Goal: Task Accomplishment & Management: Complete application form

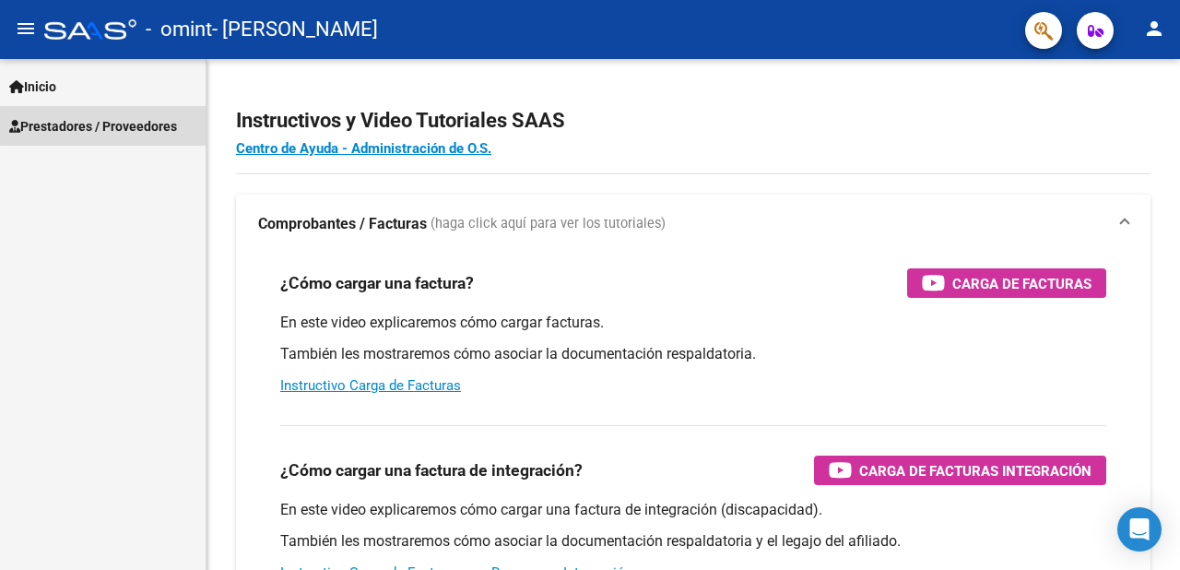
click at [109, 107] on link "Prestadores / Proveedores" at bounding box center [103, 126] width 206 height 40
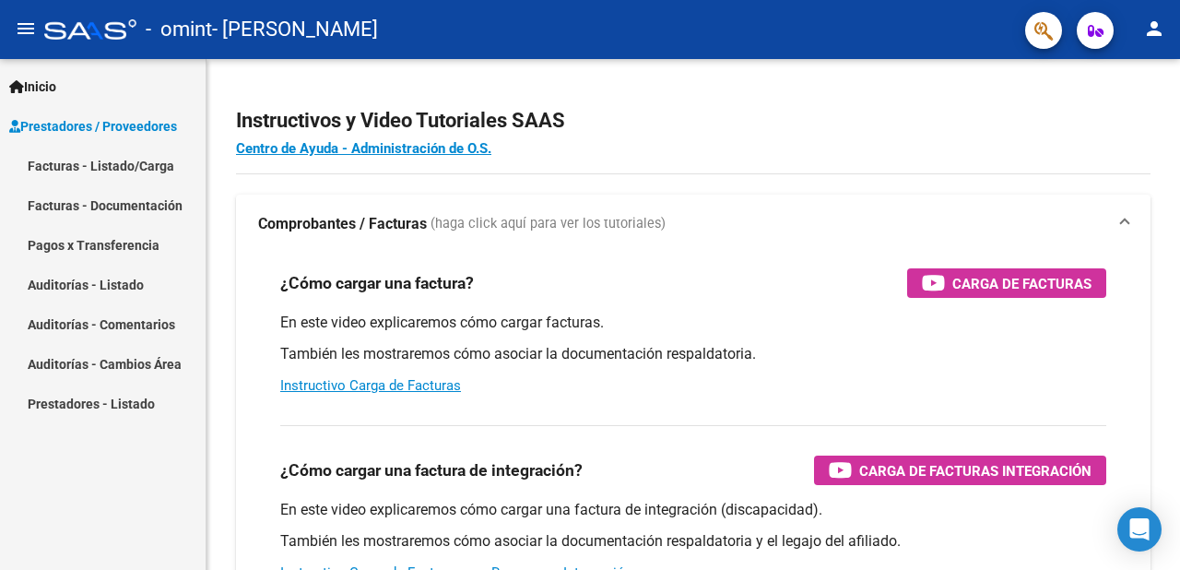
click at [157, 234] on link "Pagos x Transferencia" at bounding box center [103, 245] width 206 height 40
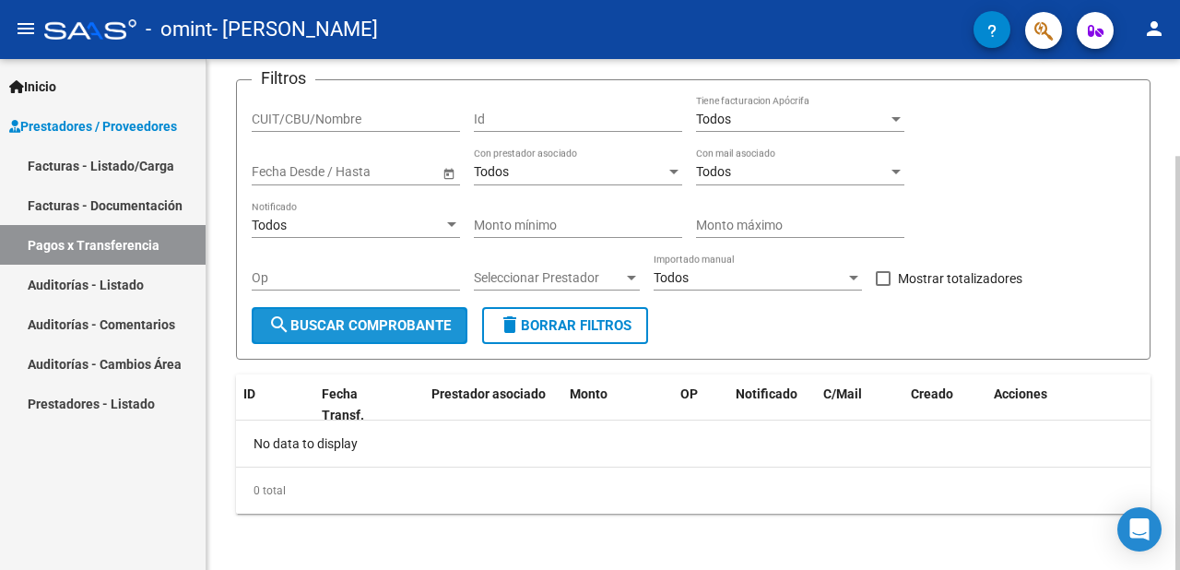
click at [322, 317] on span "search Buscar Comprobante" at bounding box center [359, 325] width 183 height 17
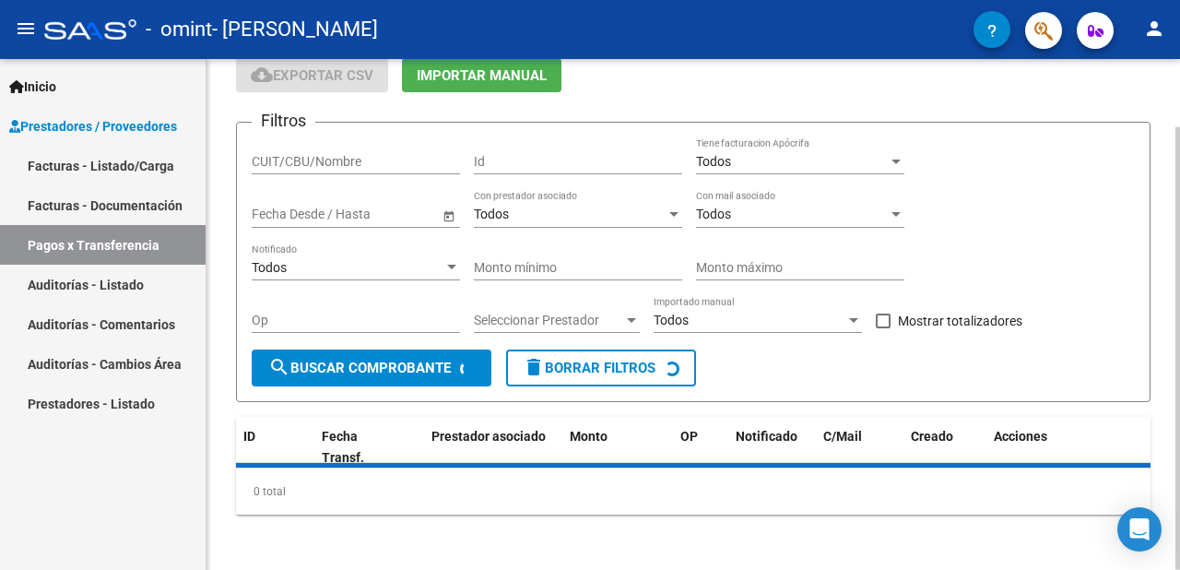
scroll to position [120, 0]
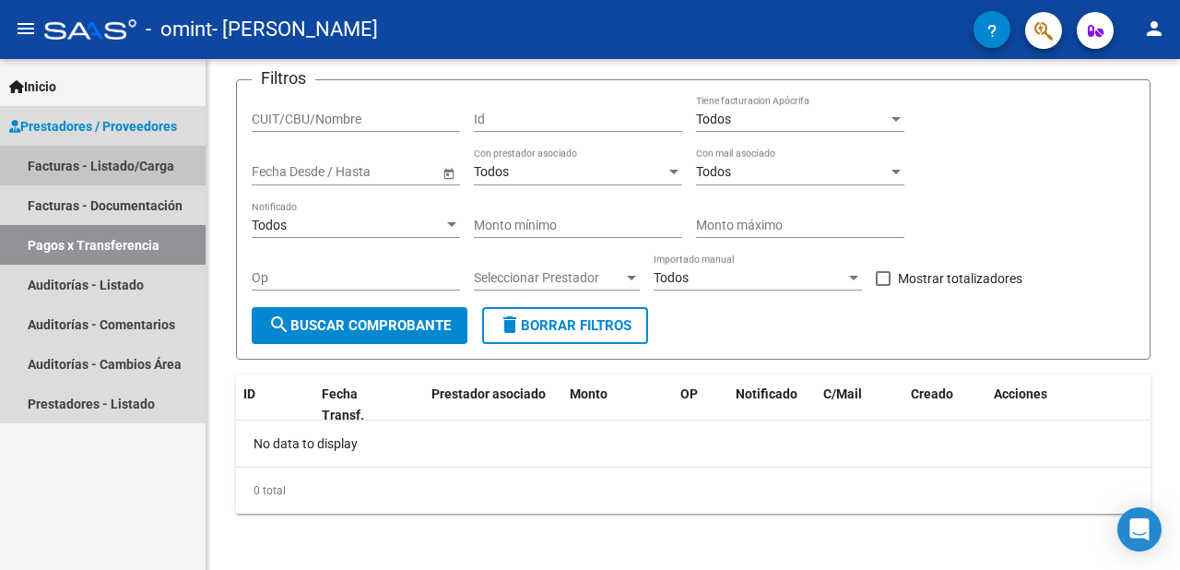
click at [112, 177] on link "Facturas - Listado/Carga" at bounding box center [103, 166] width 206 height 40
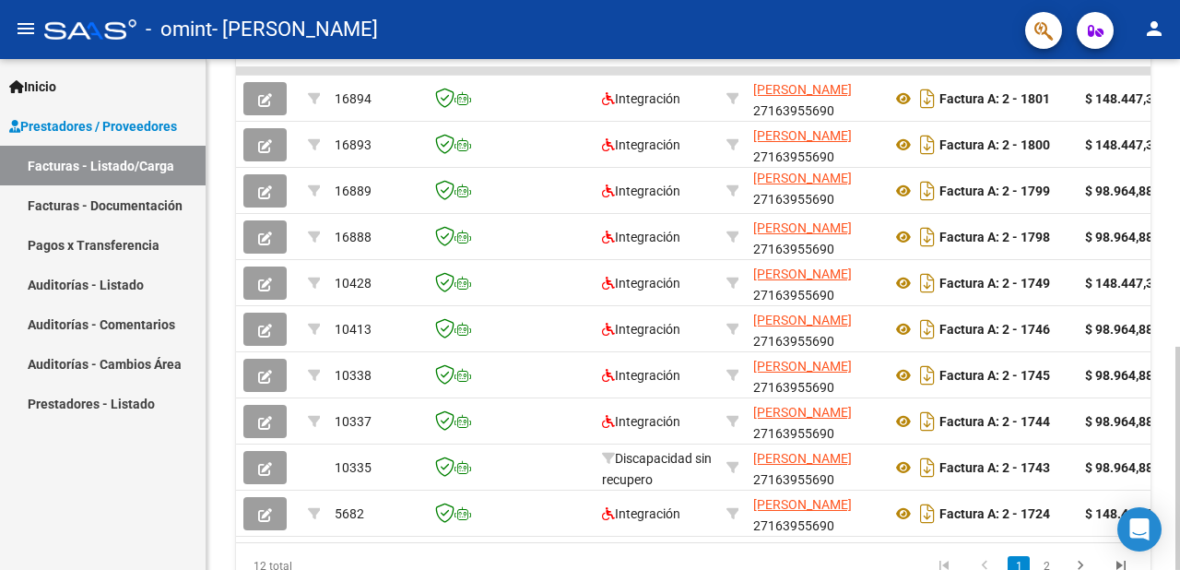
drag, startPoint x: 364, startPoint y: 556, endPoint x: 354, endPoint y: 552, distance: 10.8
click at [354, 552] on div "ID CAE Facturado x Orden De Area Razón Social CPBT Monto Fecha Cpbt Días desde …" at bounding box center [693, 298] width 915 height 581
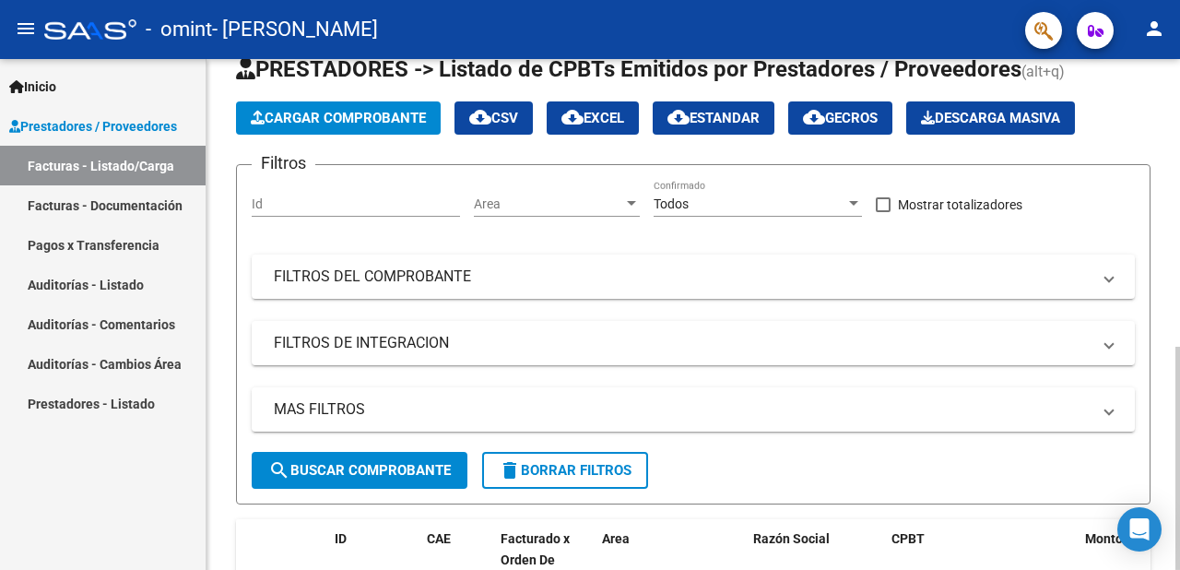
scroll to position [12, 0]
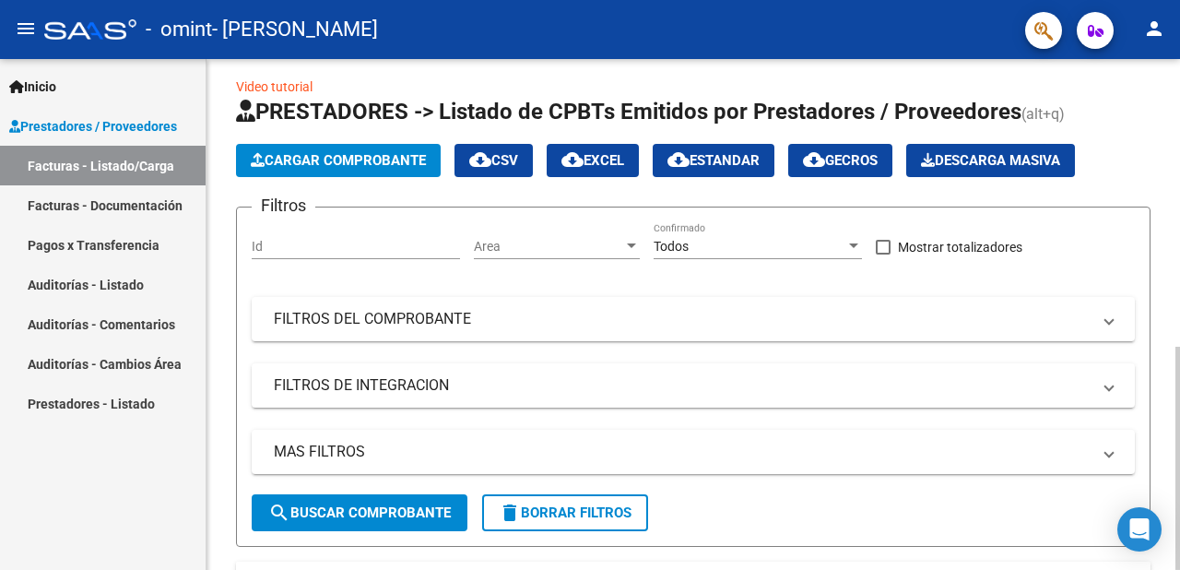
click at [326, 175] on app-list-header "PRESTADORES -> Listado de CPBTs Emitidos por Prestadores / Proveedores (alt+q) …" at bounding box center [693, 322] width 915 height 450
click at [326, 165] on span "Cargar Comprobante" at bounding box center [338, 160] width 175 height 17
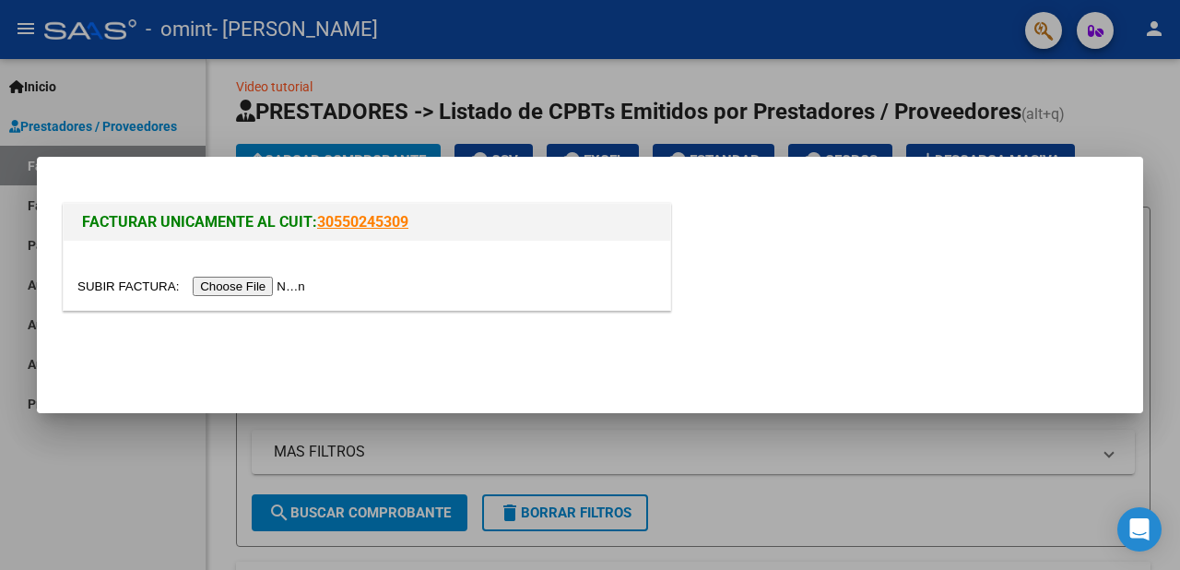
click at [265, 299] on div at bounding box center [367, 275] width 607 height 69
click at [254, 292] on input "file" at bounding box center [193, 286] width 233 height 19
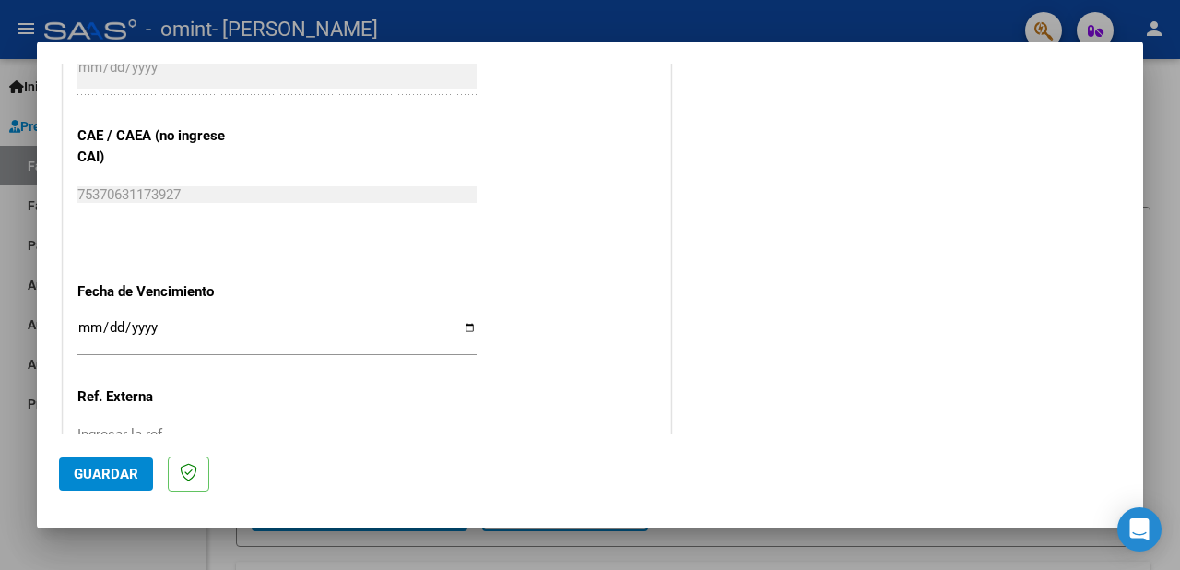
scroll to position [1291, 0]
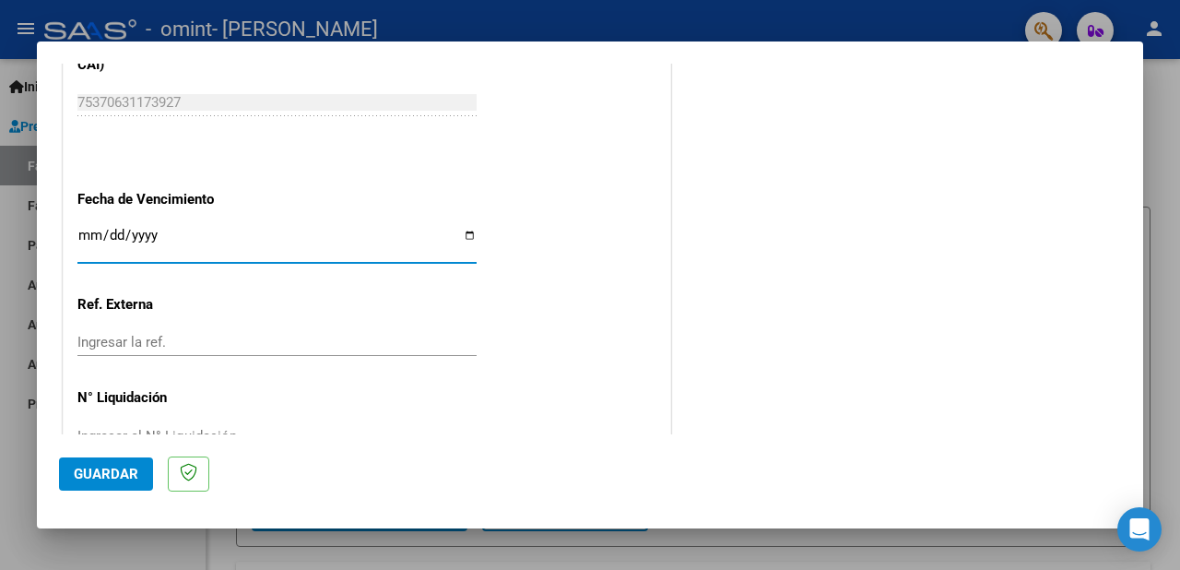
click at [457, 228] on input "Ingresar la fecha" at bounding box center [276, 243] width 399 height 30
type input "[DATE]"
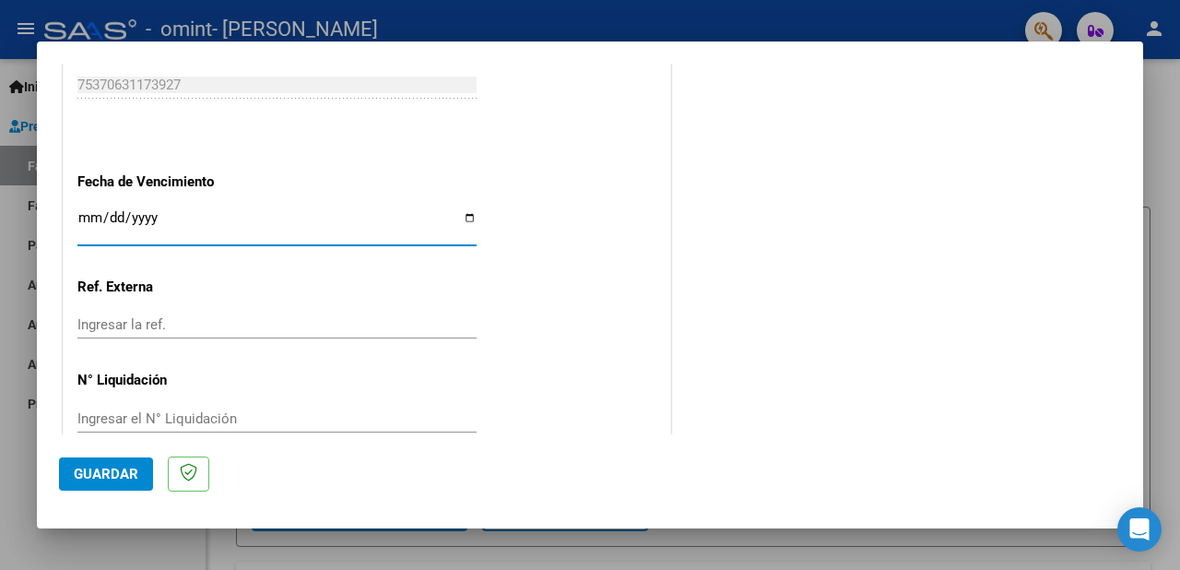
scroll to position [1317, 0]
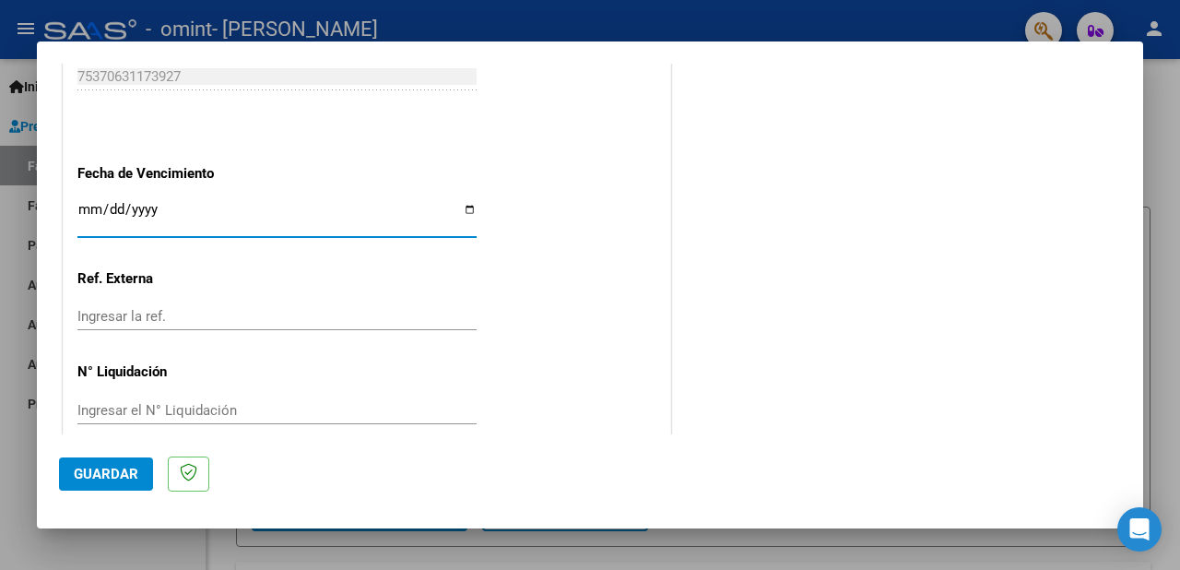
click at [172, 396] on div "Ingresar el N° Liquidación" at bounding box center [276, 410] width 399 height 28
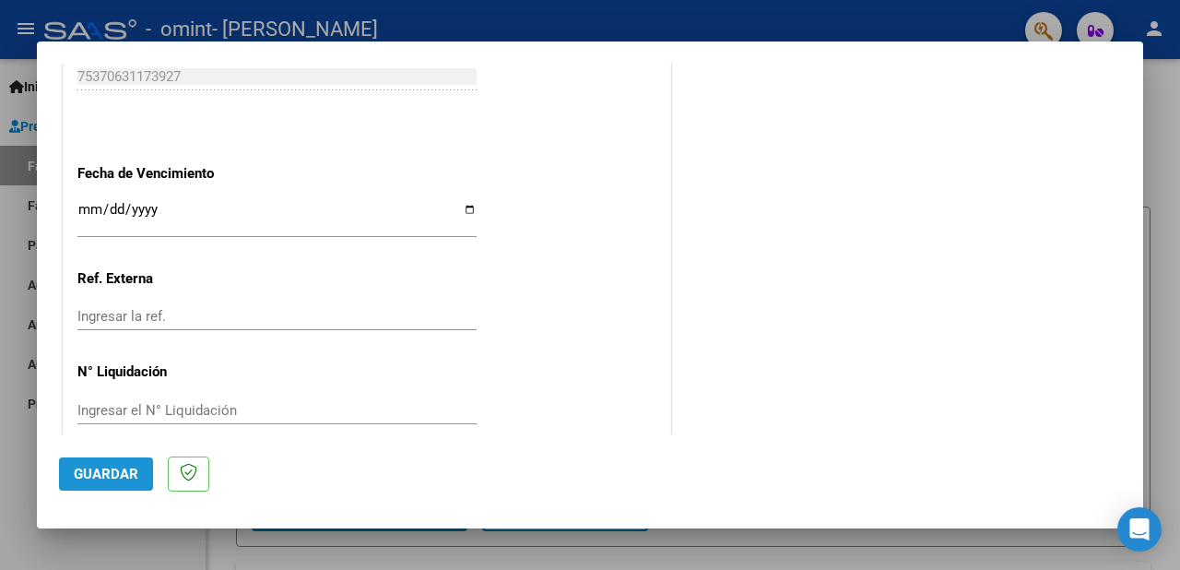
click at [122, 476] on span "Guardar" at bounding box center [106, 474] width 65 height 17
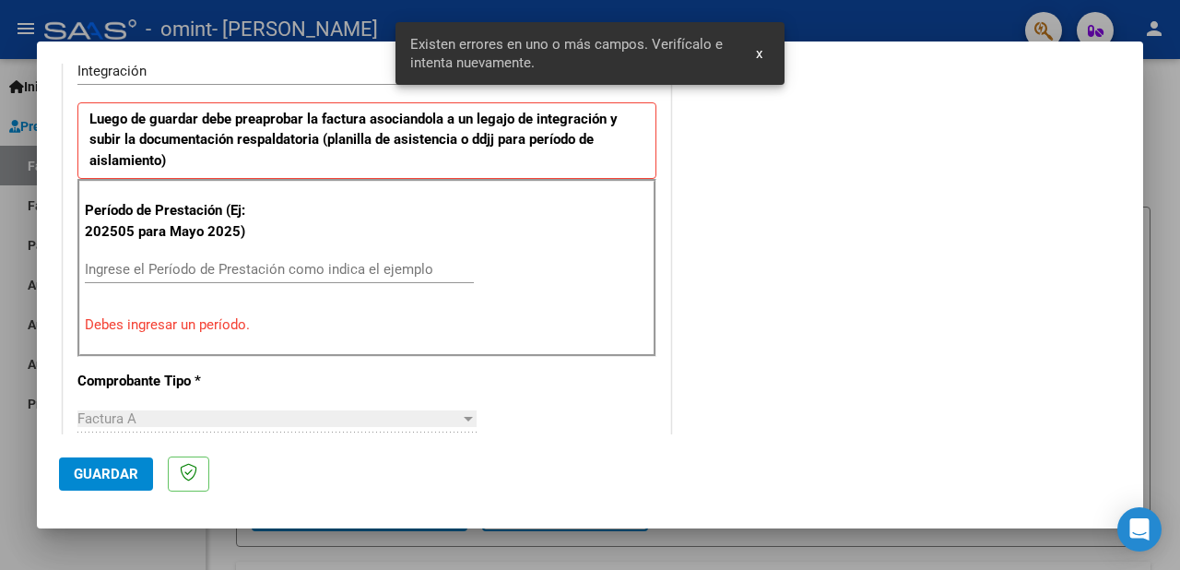
scroll to position [476, 0]
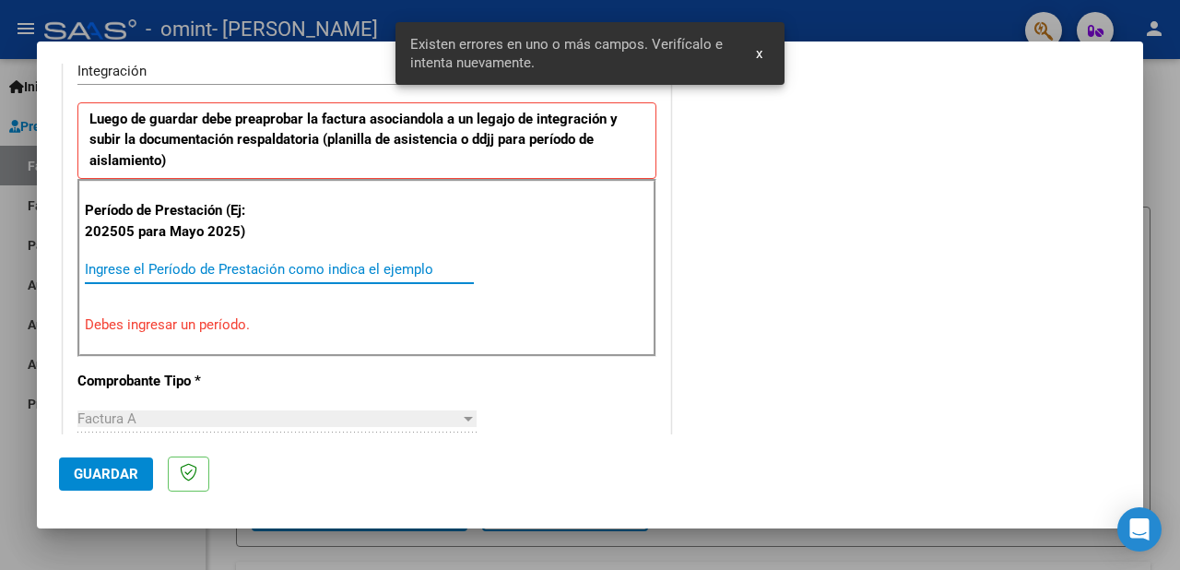
click at [162, 261] on input "Ingrese el Período de Prestación como indica el ejemplo" at bounding box center [279, 269] width 389 height 17
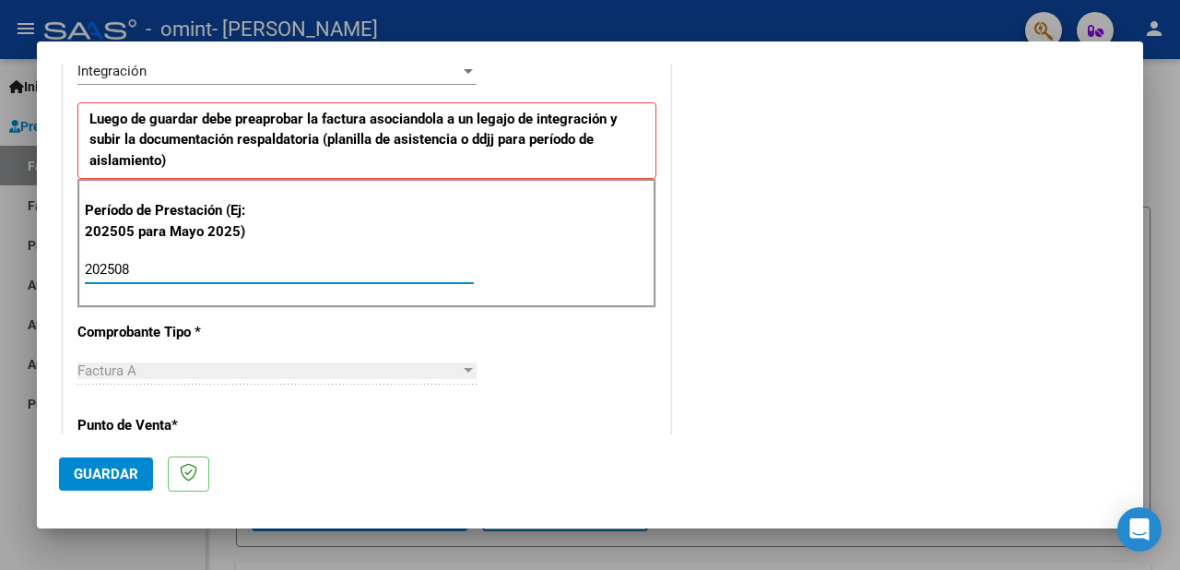
type input "202508"
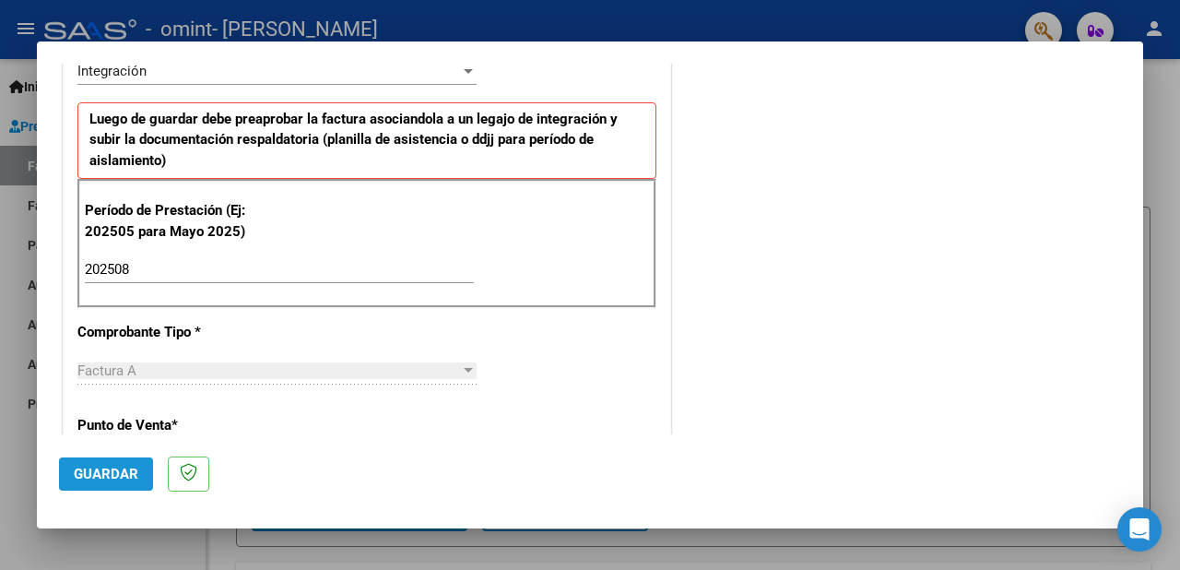
click at [129, 476] on span "Guardar" at bounding box center [106, 474] width 65 height 17
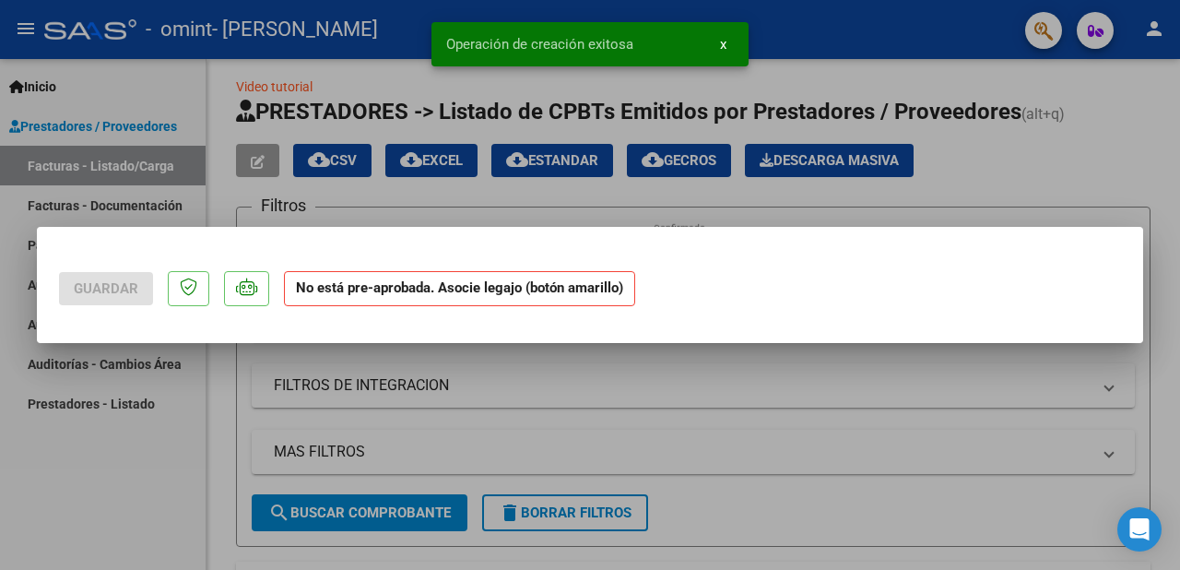
scroll to position [0, 0]
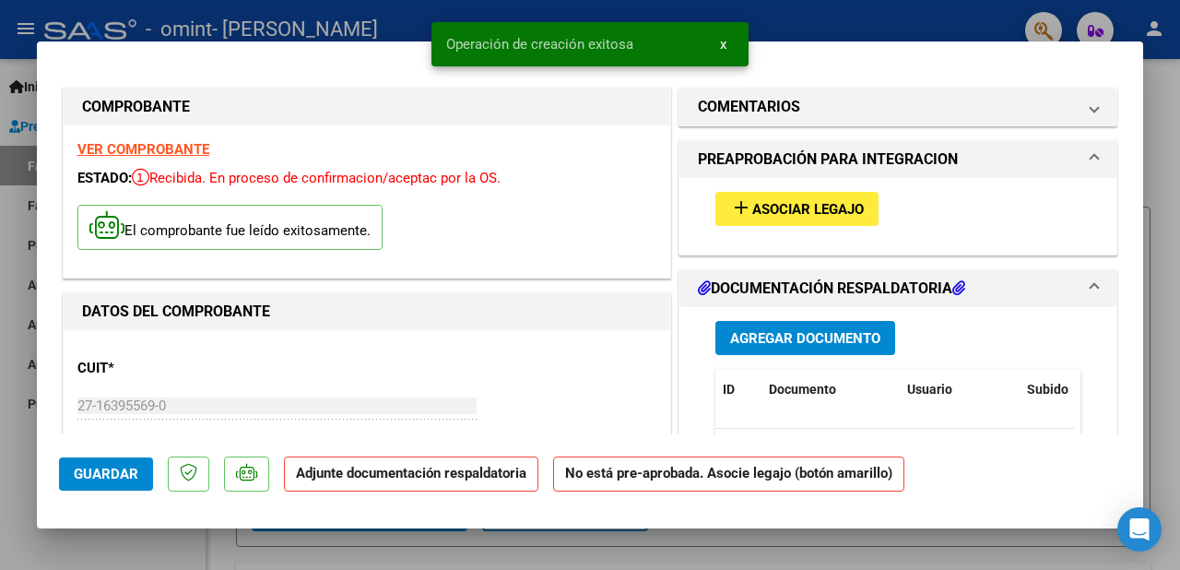
click at [790, 208] on span "Asociar Legajo" at bounding box center [808, 209] width 112 height 17
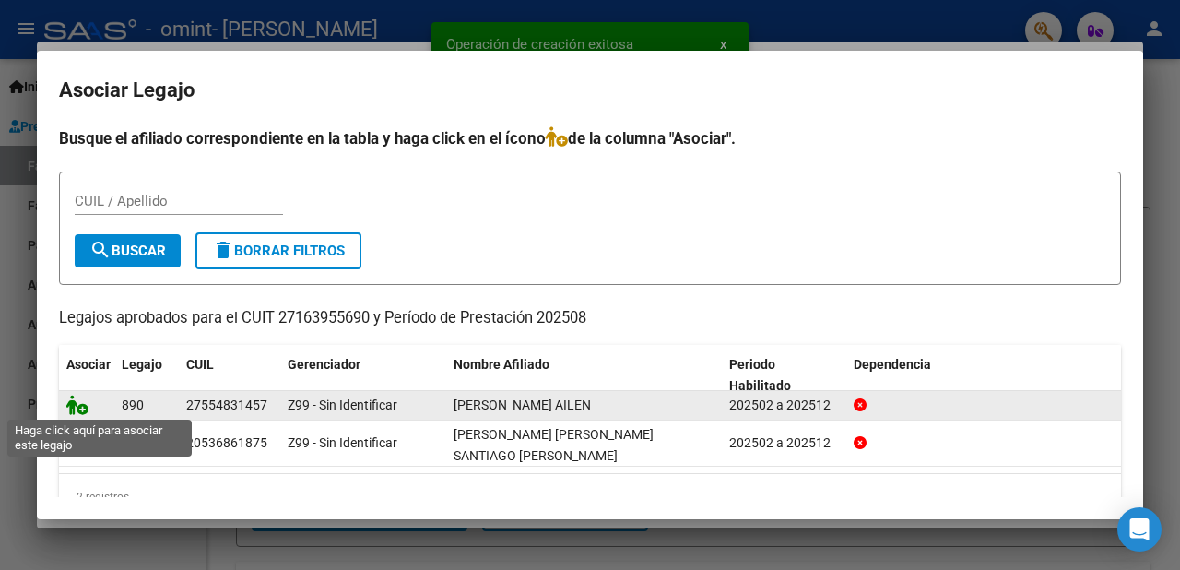
click at [77, 404] on icon at bounding box center [77, 405] width 22 height 20
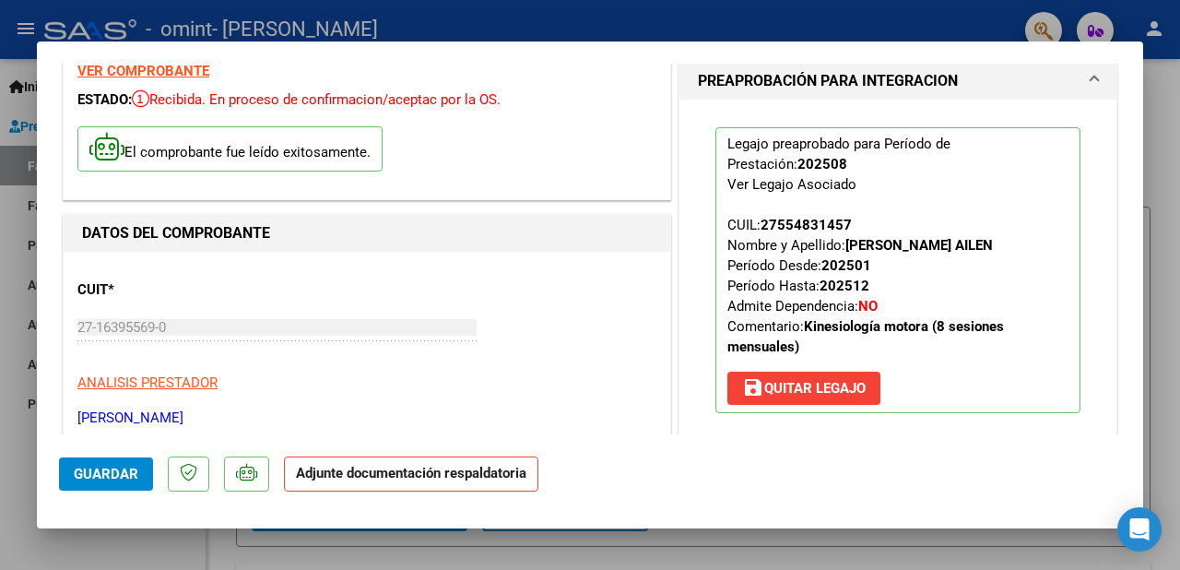
scroll to position [369, 0]
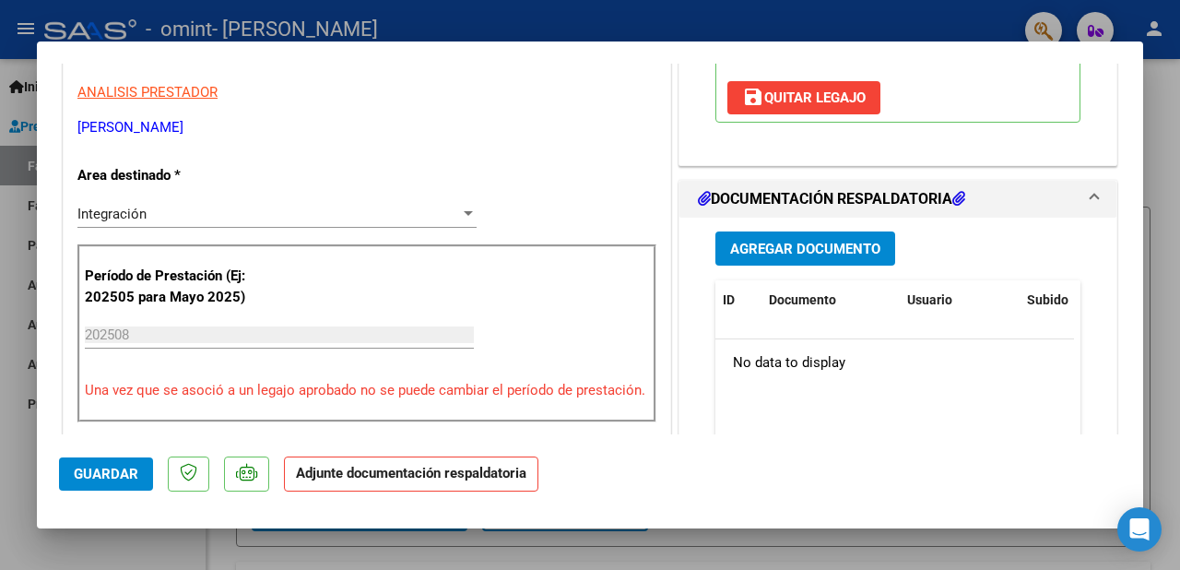
click at [810, 249] on span "Agregar Documento" at bounding box center [805, 249] width 150 height 17
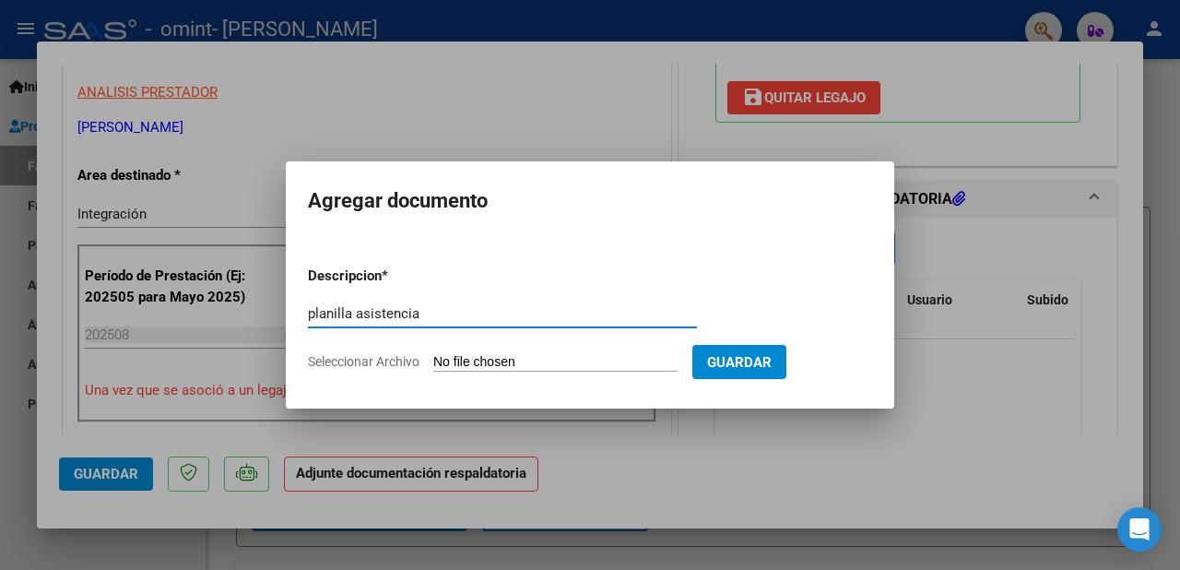
type input "planilla asistencia"
click at [431, 365] on app-file-uploader "Seleccionar Archivo" at bounding box center [500, 361] width 385 height 17
click at [505, 364] on input "Seleccionar Archivo" at bounding box center [555, 363] width 244 height 18
type input "C:\fakepath\planilla cibeira-agosto.pdf"
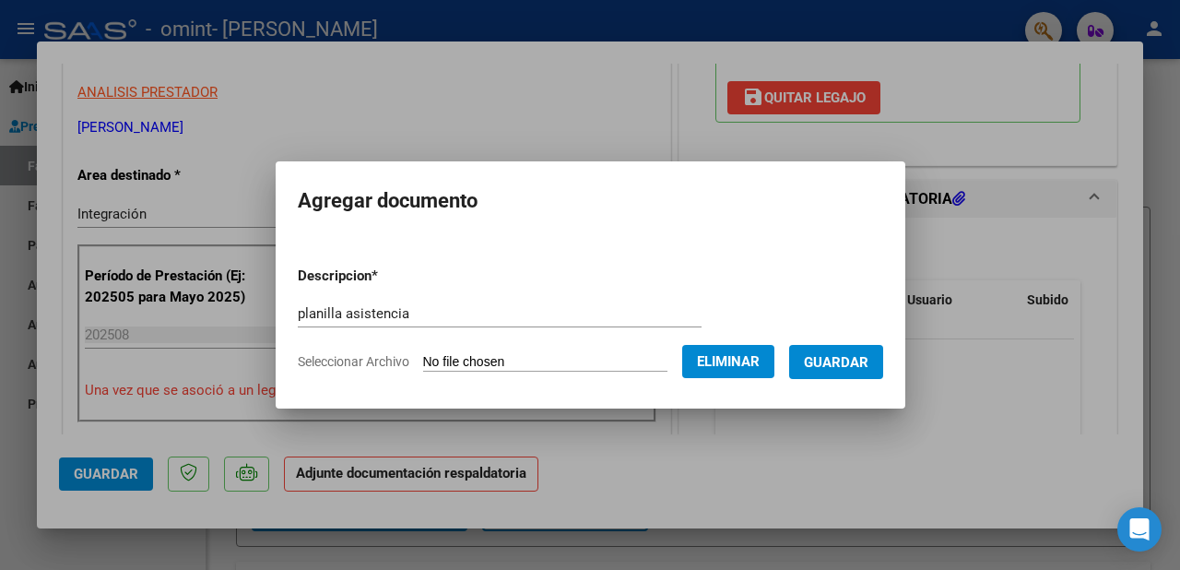
click at [839, 365] on span "Guardar" at bounding box center [836, 362] width 65 height 17
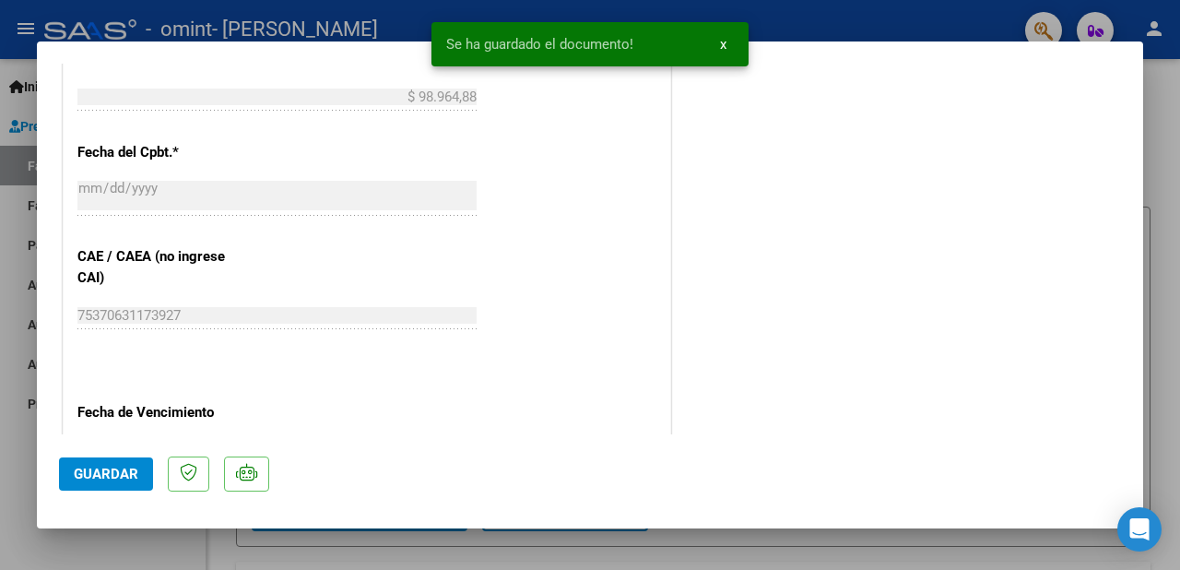
scroll to position [1296, 0]
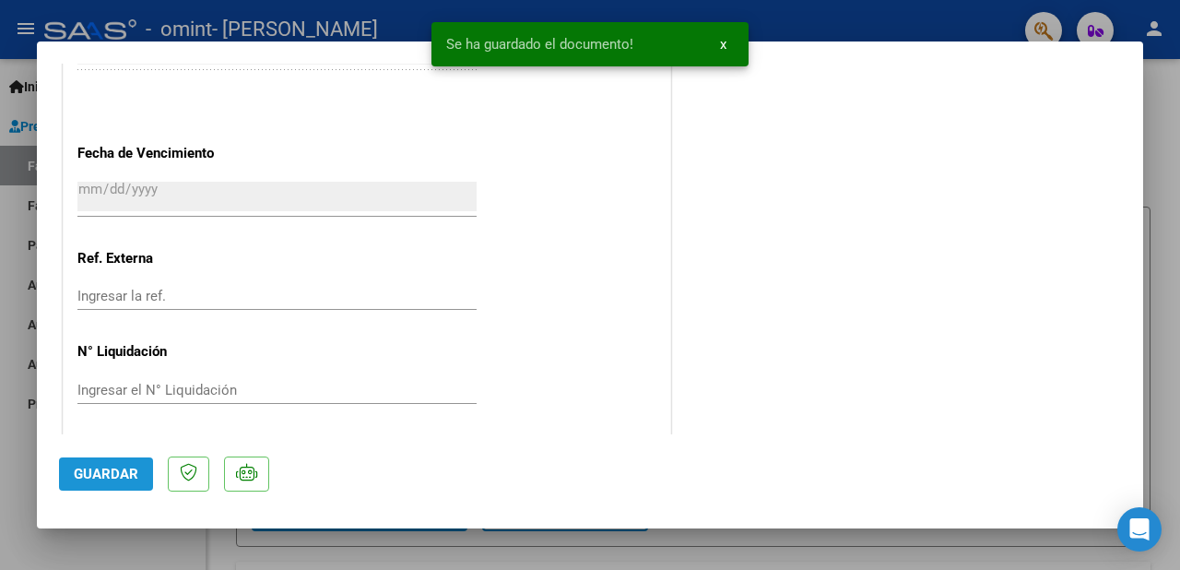
click at [128, 467] on span "Guardar" at bounding box center [106, 474] width 65 height 17
click at [1179, 186] on div at bounding box center [590, 285] width 1180 height 570
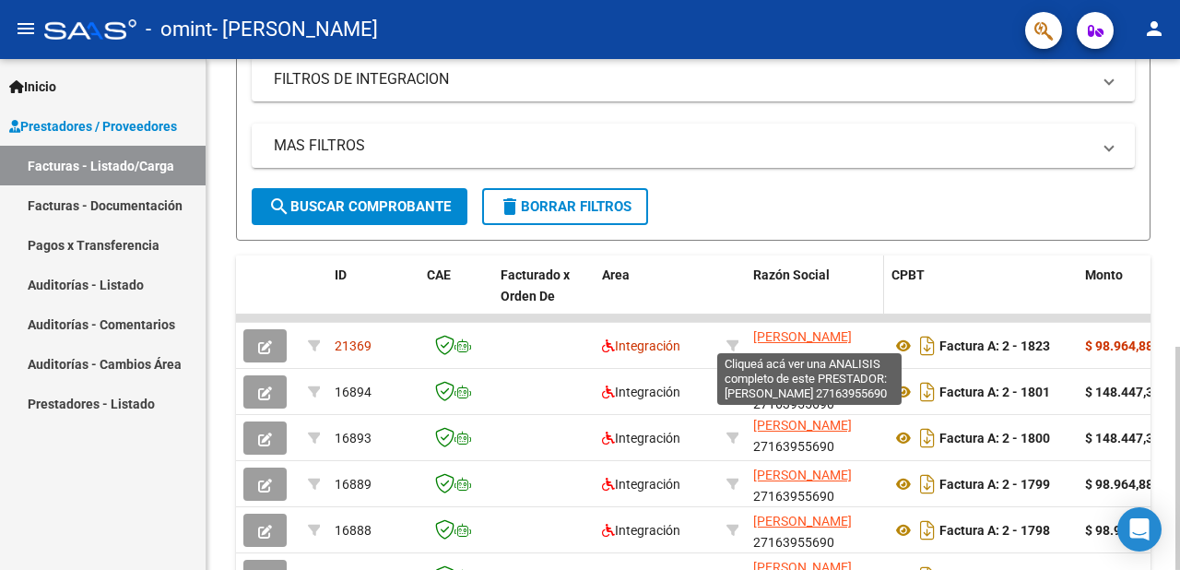
scroll to position [289, 0]
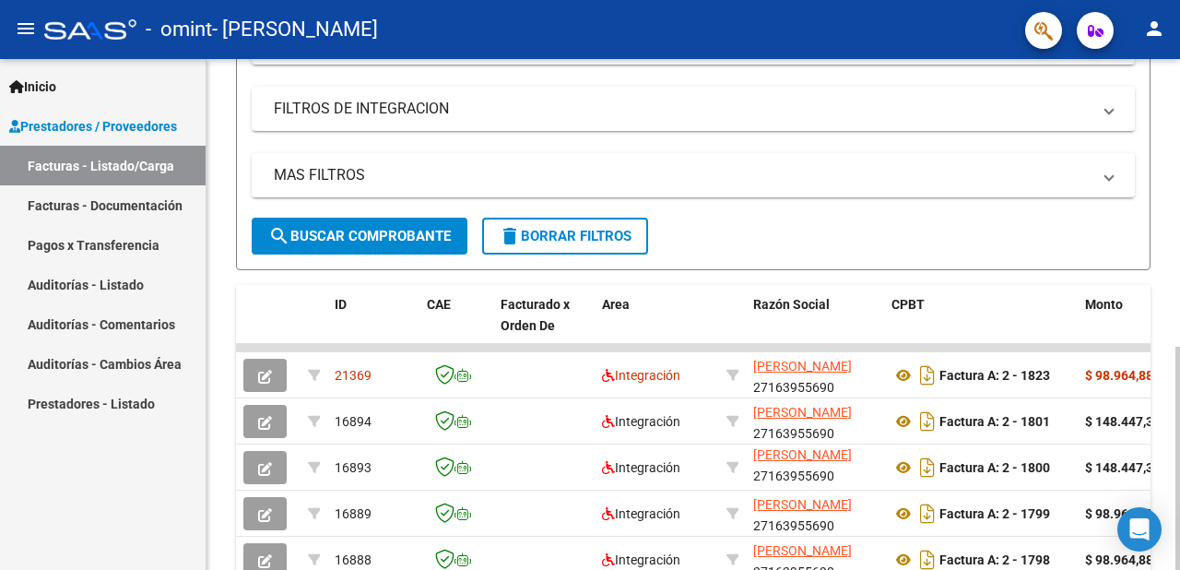
drag, startPoint x: 373, startPoint y: 227, endPoint x: 476, endPoint y: 227, distance: 103.3
click at [476, 227] on form "Filtros Id Area Area Todos Confirmado Mostrar totalizadores FILTROS DEL COMPROB…" at bounding box center [693, 100] width 915 height 340
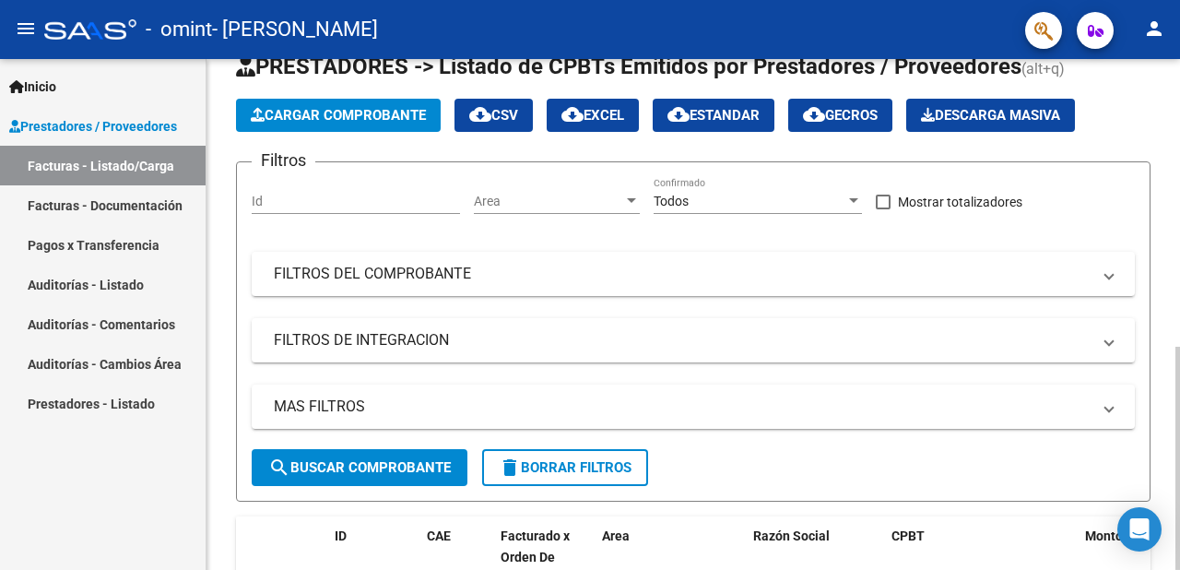
scroll to position [12, 0]
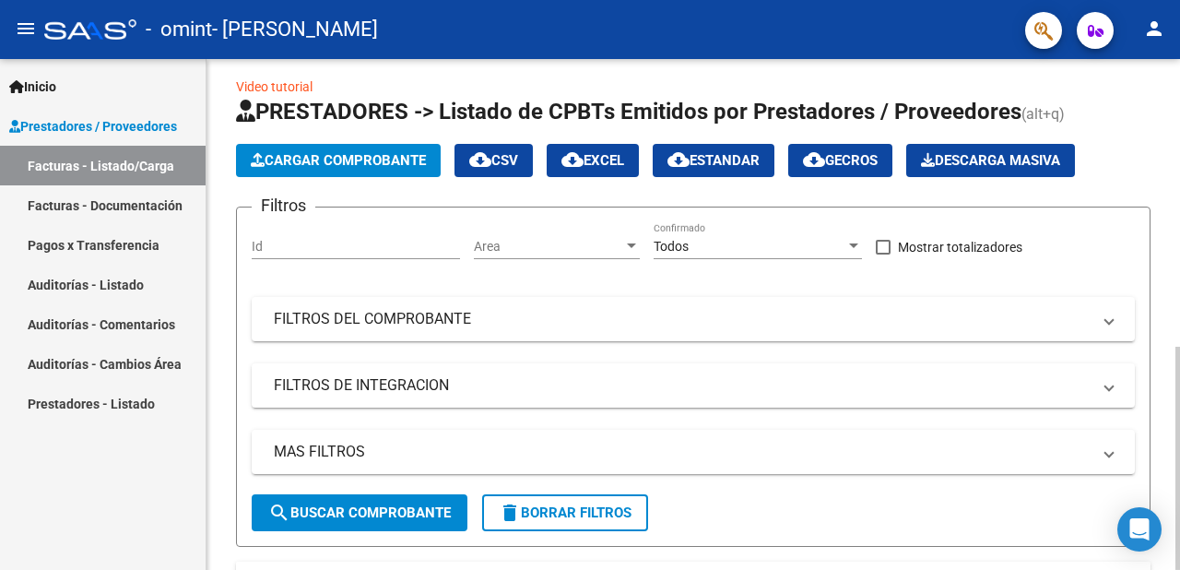
click at [355, 157] on span "Cargar Comprobante" at bounding box center [338, 160] width 175 height 17
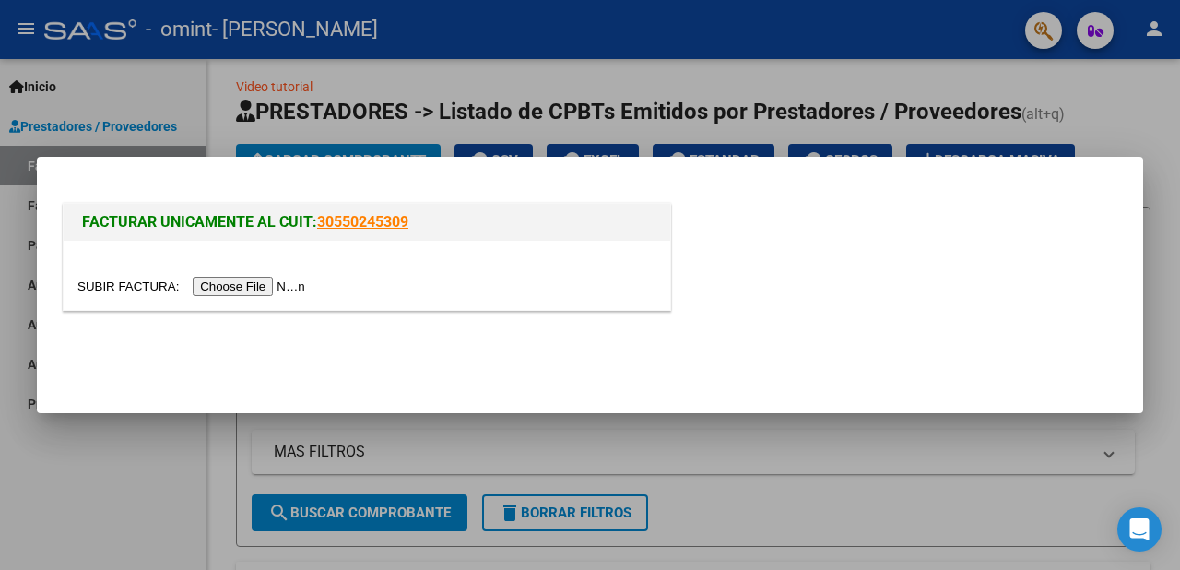
click at [285, 276] on div at bounding box center [366, 286] width 579 height 21
click at [289, 286] on input "file" at bounding box center [193, 286] width 233 height 19
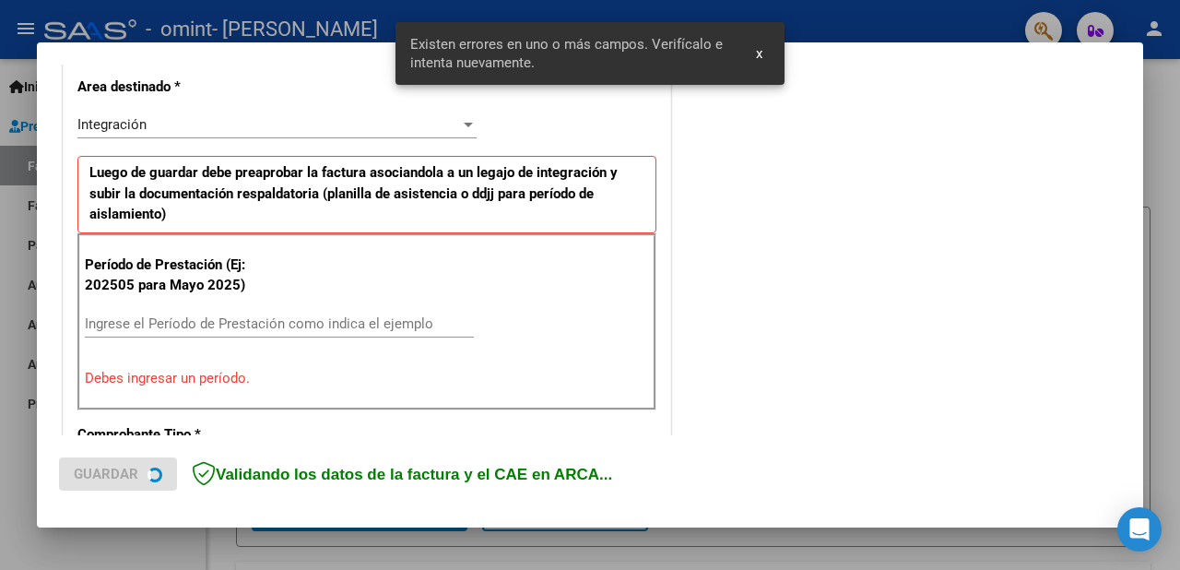
scroll to position [442, 0]
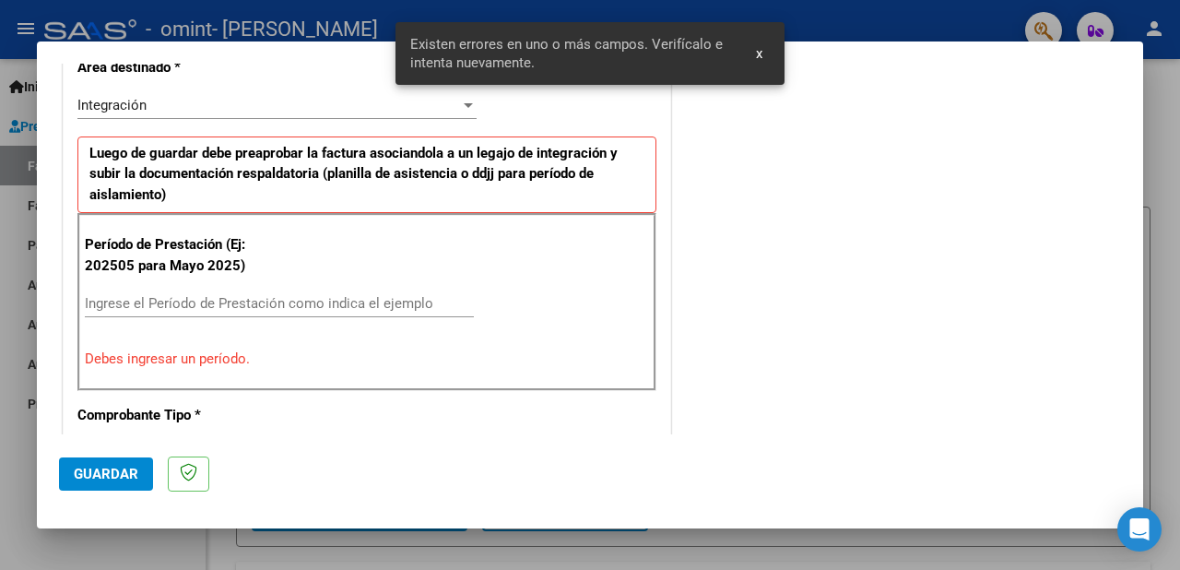
click at [226, 293] on div "Ingrese el Período de Prestación como indica el ejemplo" at bounding box center [279, 304] width 389 height 28
click at [243, 302] on input "Ingrese el Período de Prestación como indica el ejemplo" at bounding box center [279, 303] width 389 height 17
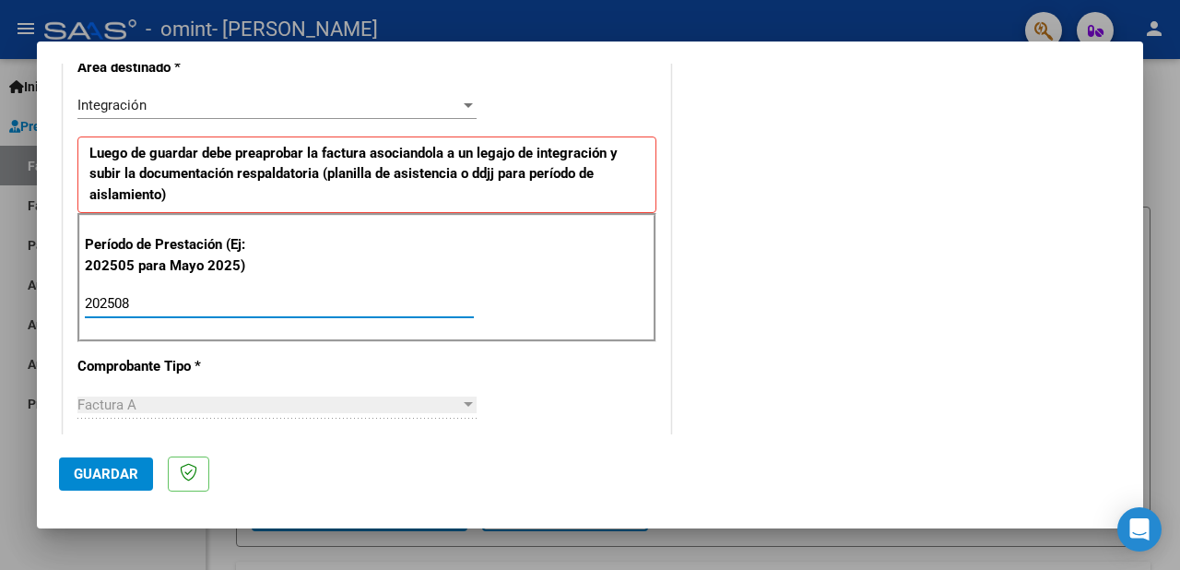
type input "202508"
click at [67, 479] on button "Guardar" at bounding box center [106, 473] width 94 height 33
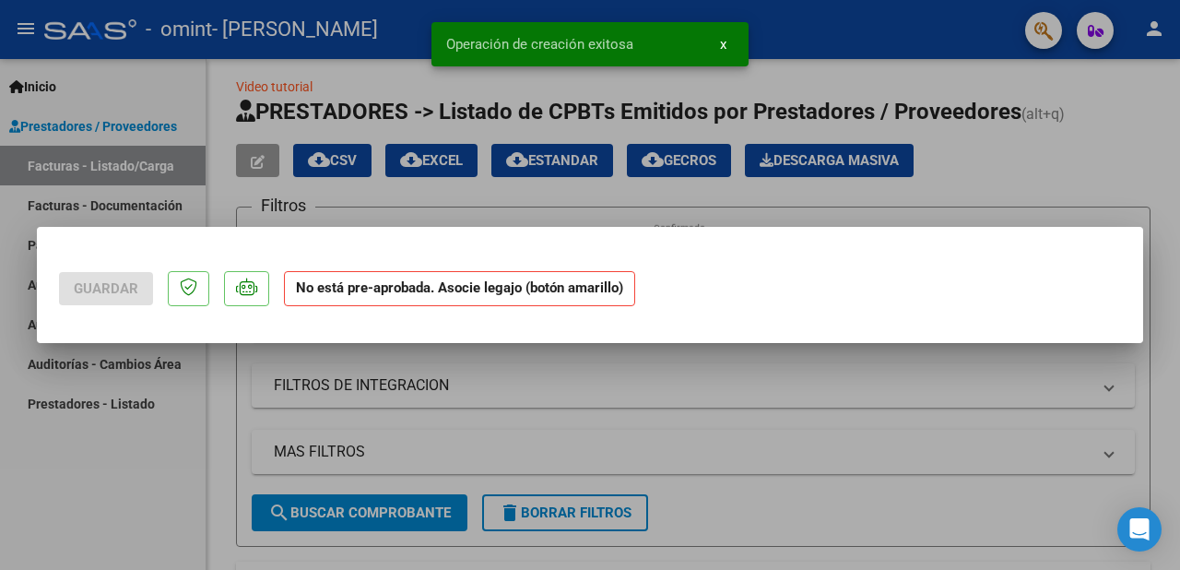
scroll to position [0, 0]
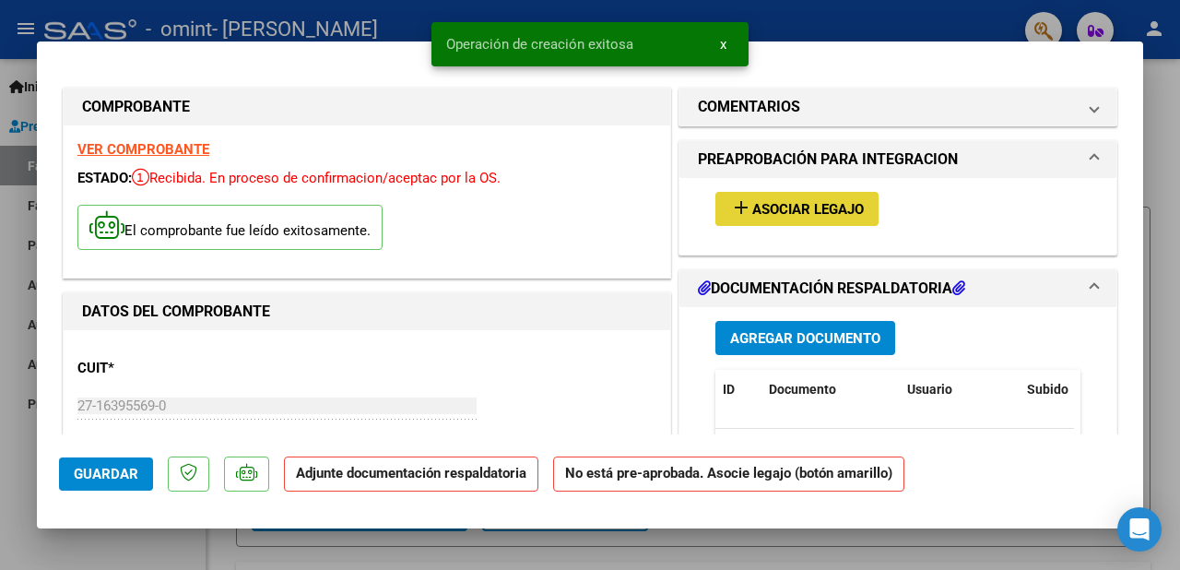
click at [833, 216] on span "Asociar Legajo" at bounding box center [808, 209] width 112 height 17
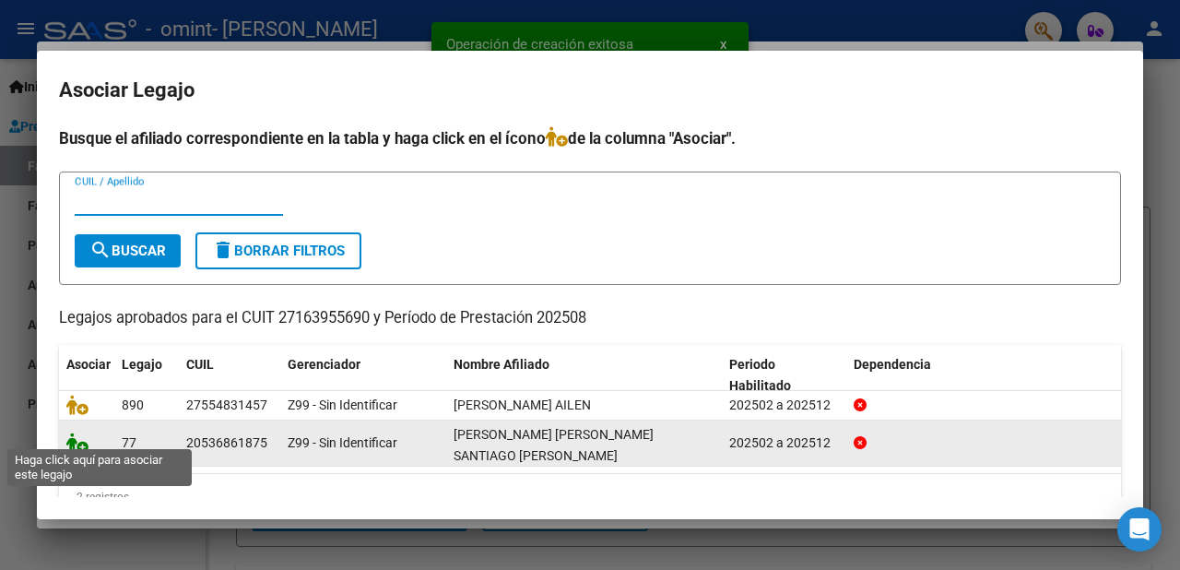
click at [77, 438] on icon at bounding box center [77, 442] width 22 height 20
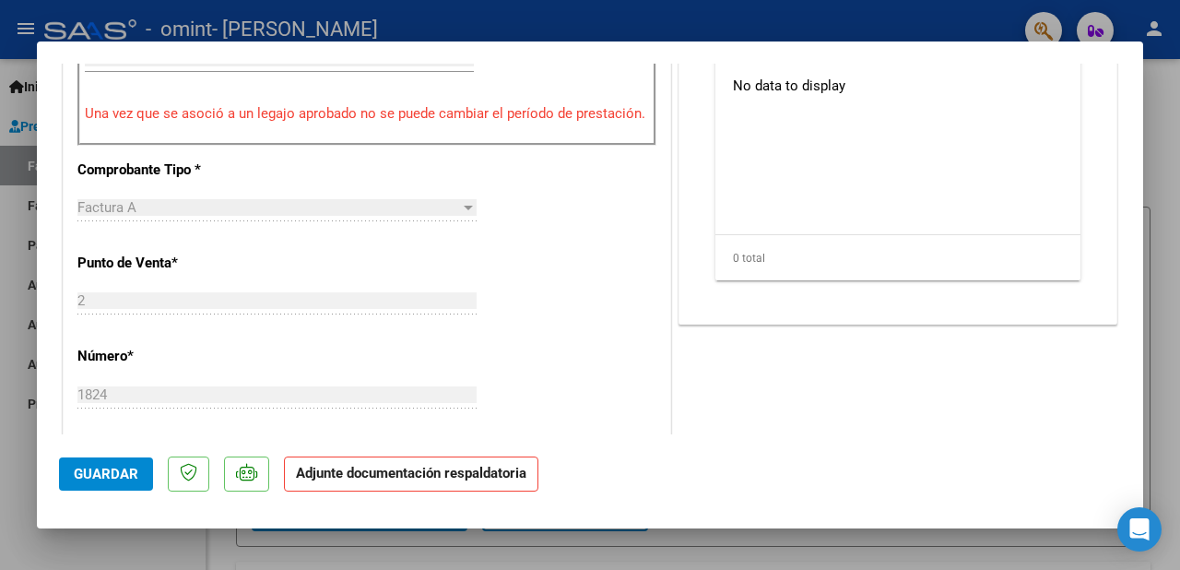
scroll to position [553, 0]
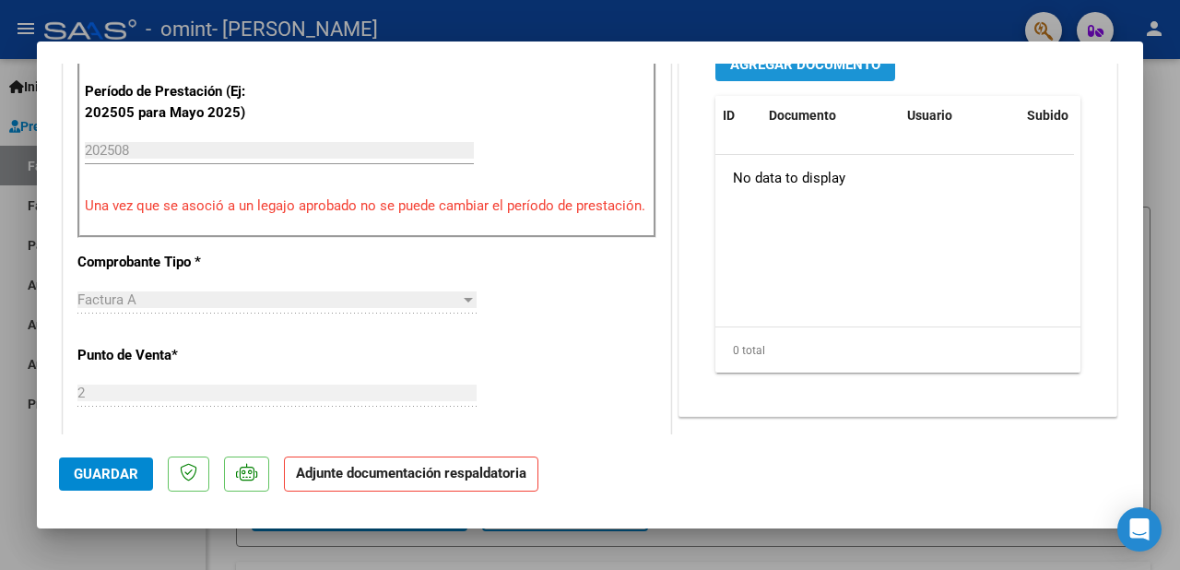
click at [799, 65] on span "Agregar Documento" at bounding box center [805, 64] width 150 height 17
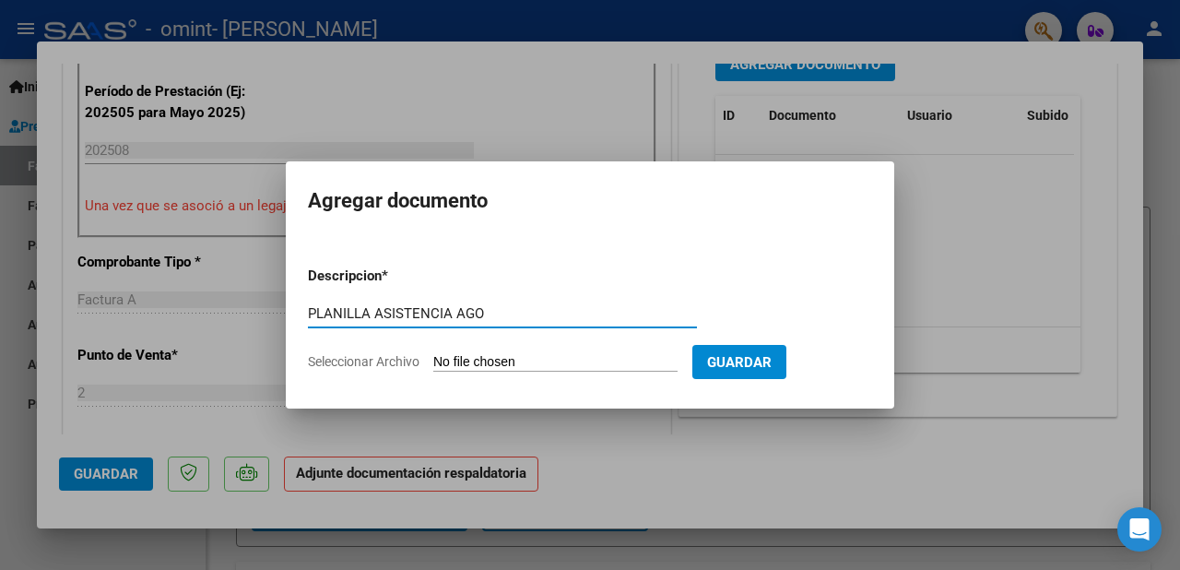
type input "PLANILLA ASISTENCIA AGO"
click at [391, 367] on span "Seleccionar Archivo" at bounding box center [364, 361] width 112 height 15
click at [433, 367] on input "Seleccionar Archivo" at bounding box center [555, 363] width 244 height 18
type input "C:\fakepath\planilla [PERSON_NAME]-agosto.pdf"
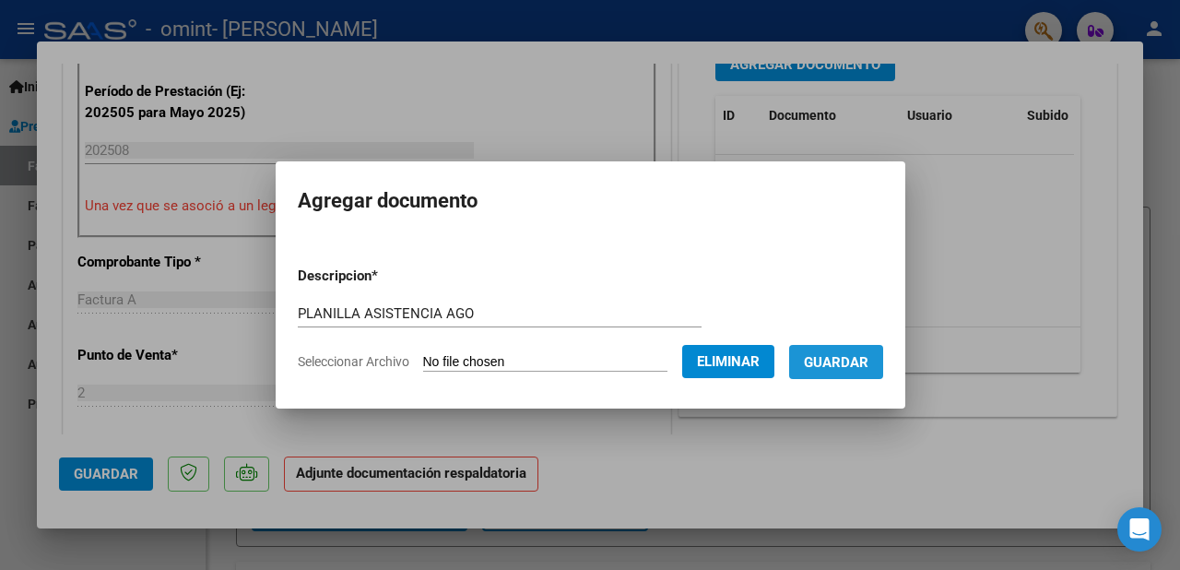
click at [815, 373] on button "Guardar" at bounding box center [836, 362] width 94 height 34
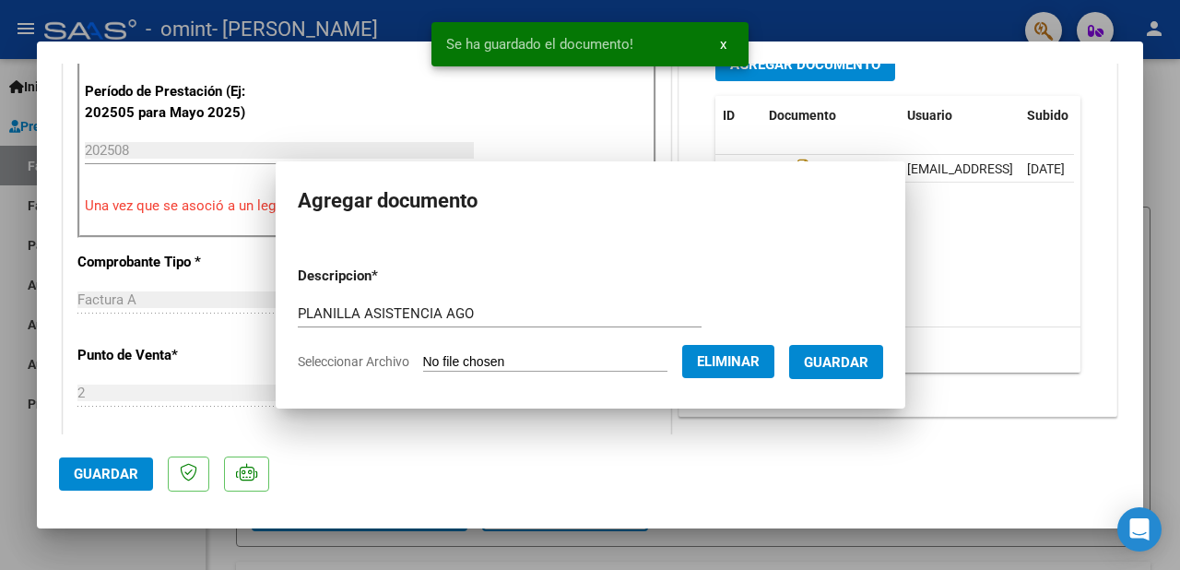
scroll to position [535, 0]
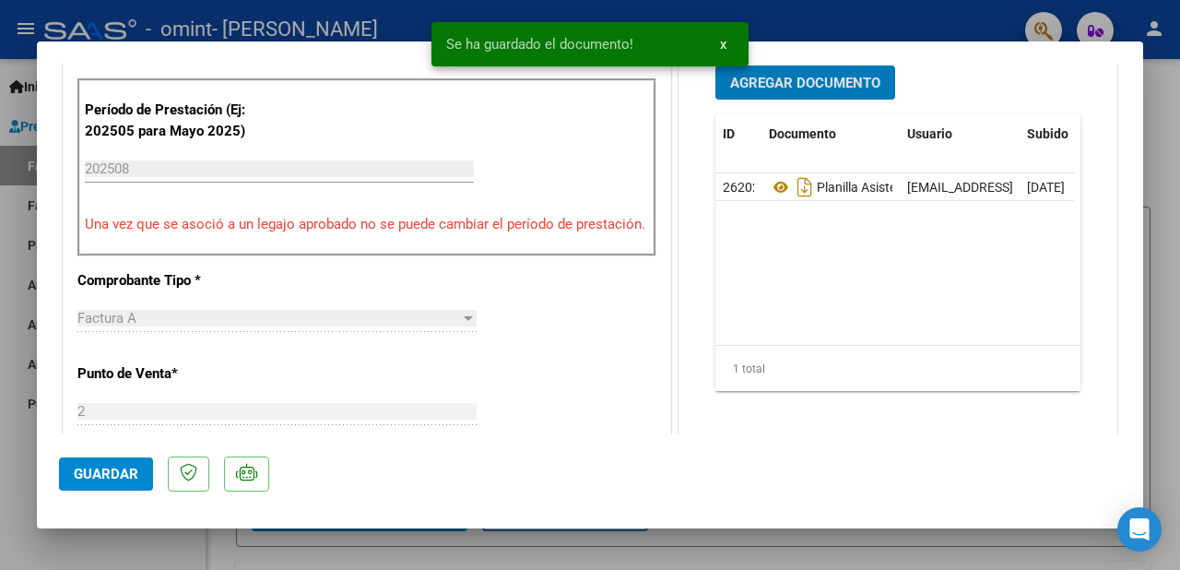
click at [92, 468] on span "Guardar" at bounding box center [106, 474] width 65 height 17
click at [1179, 90] on div at bounding box center [590, 285] width 1180 height 570
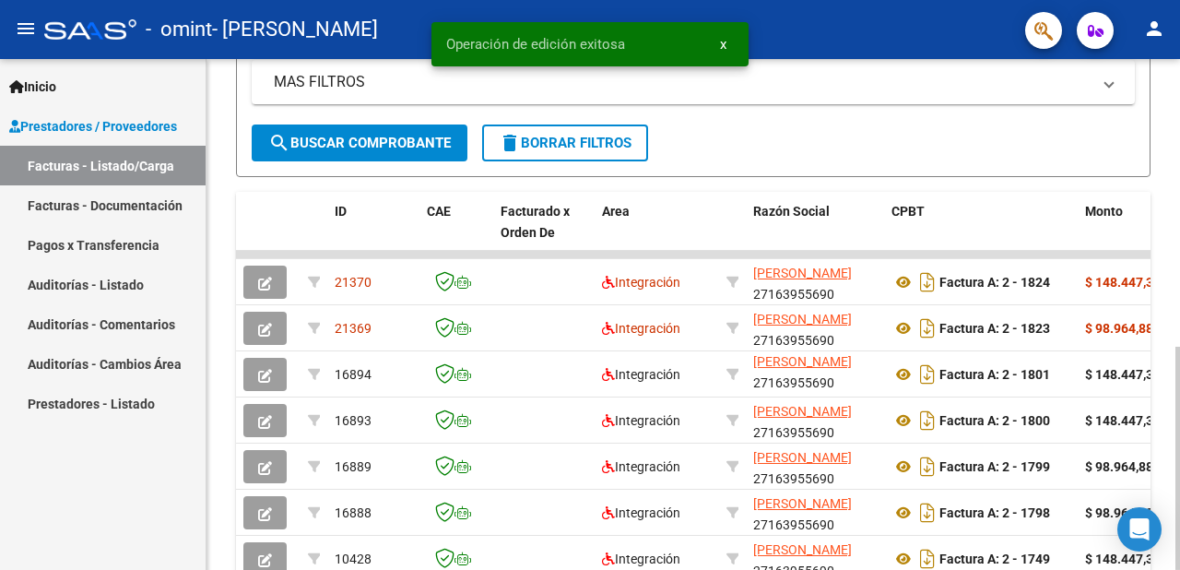
scroll to position [381, 0]
